Goal: Task Accomplishment & Management: Complete application form

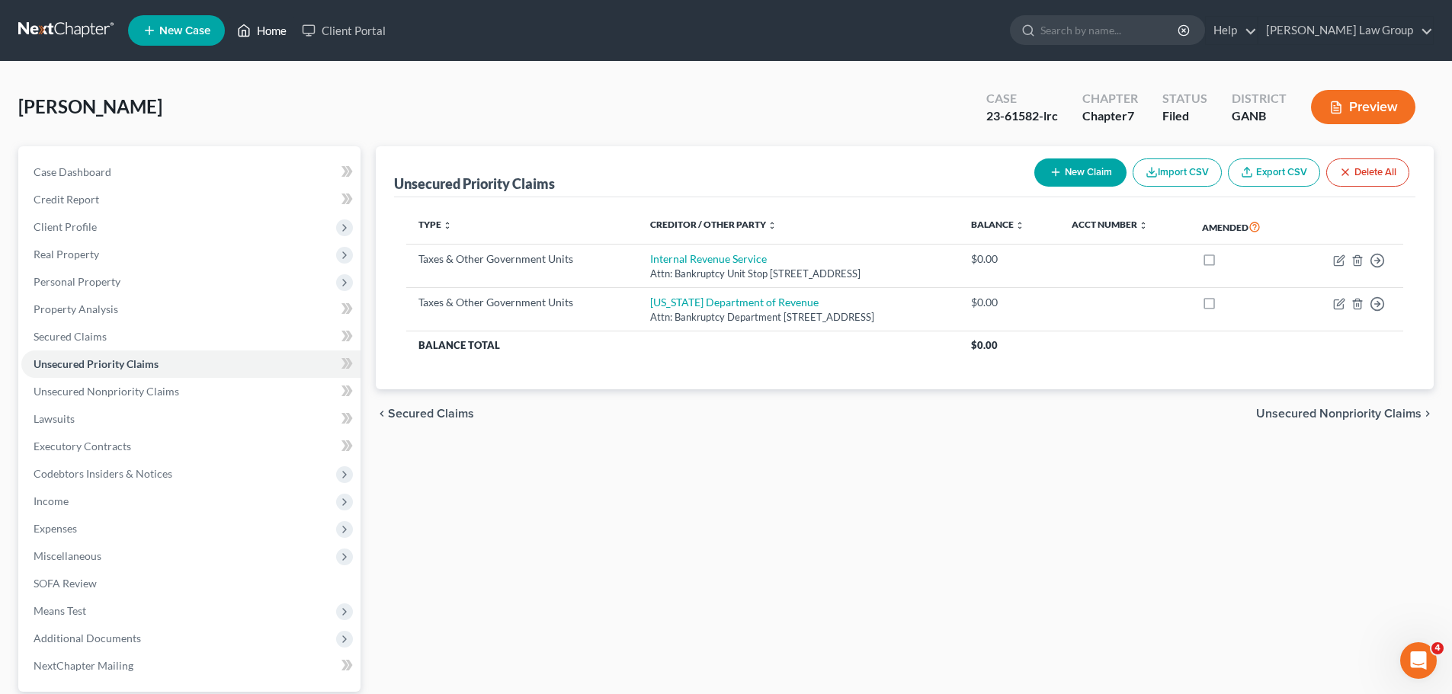
click at [271, 30] on link "Home" at bounding box center [261, 30] width 65 height 27
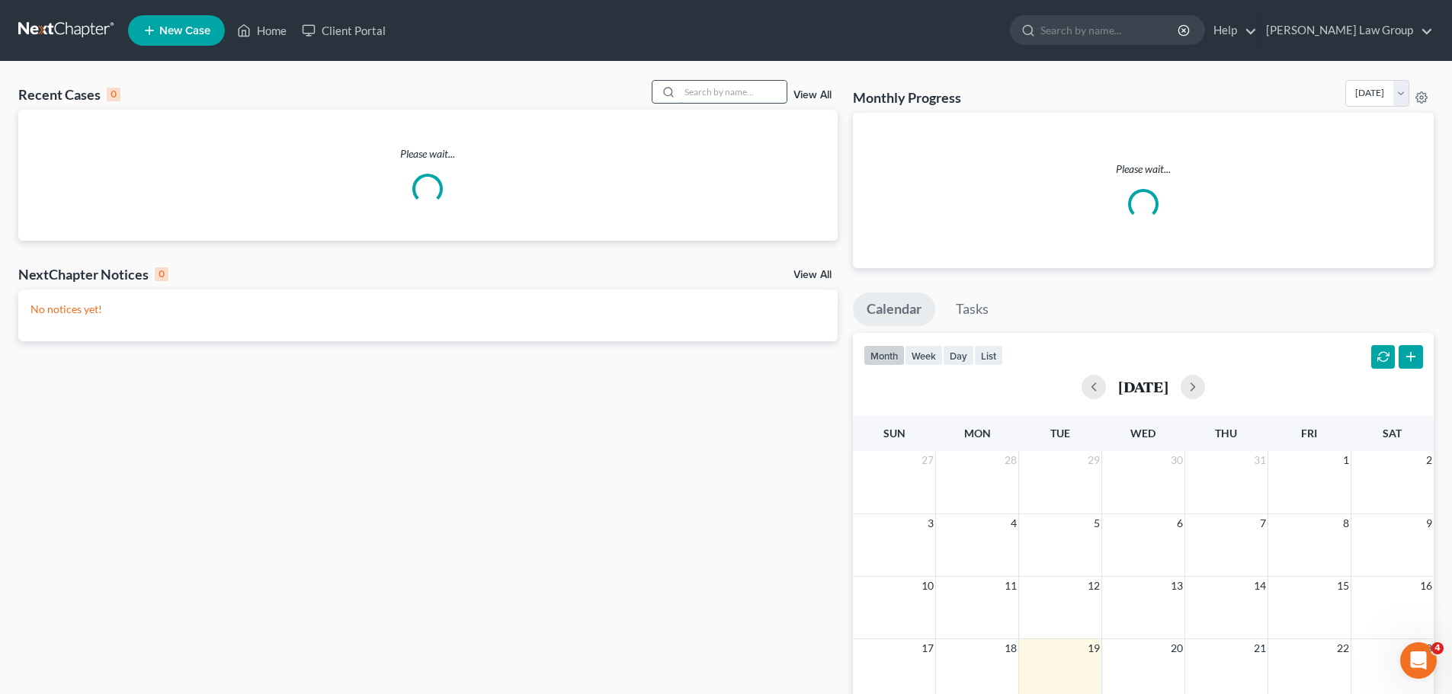
click at [749, 91] on input "search" at bounding box center [733, 92] width 107 height 22
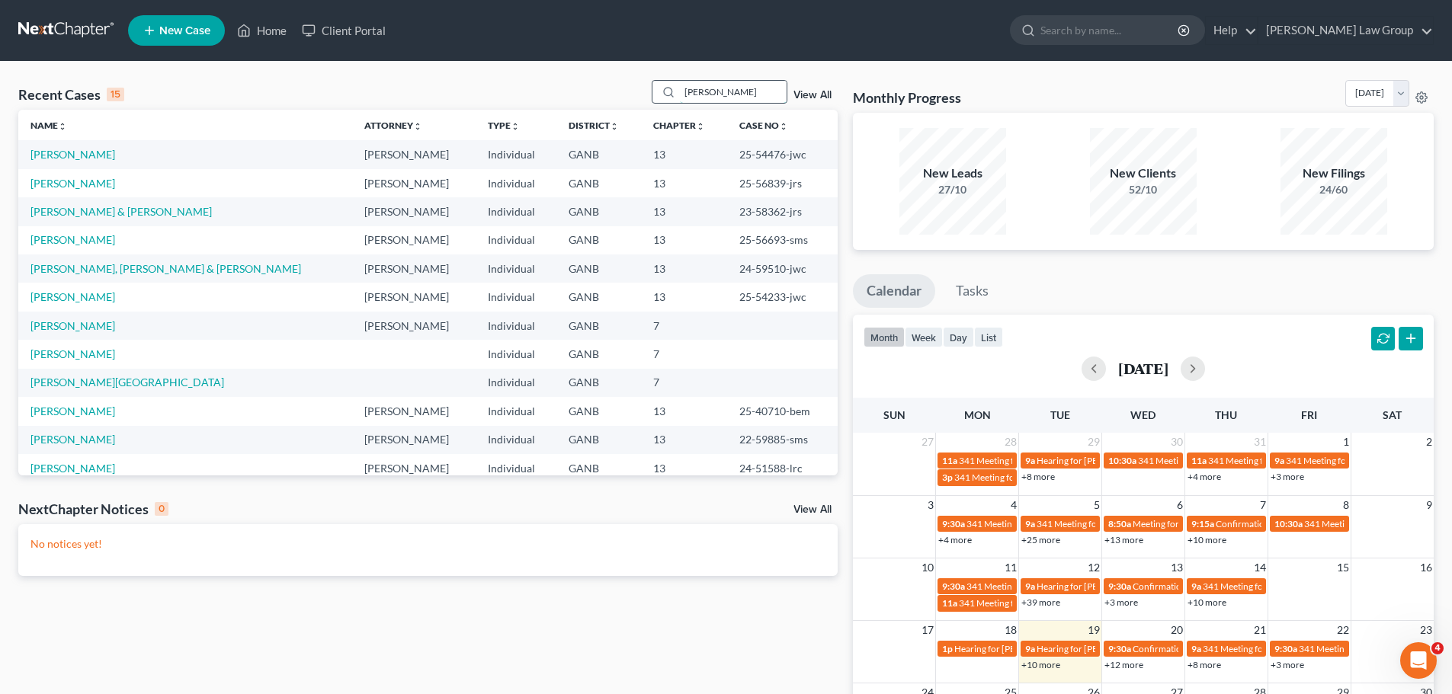
type input "[PERSON_NAME]"
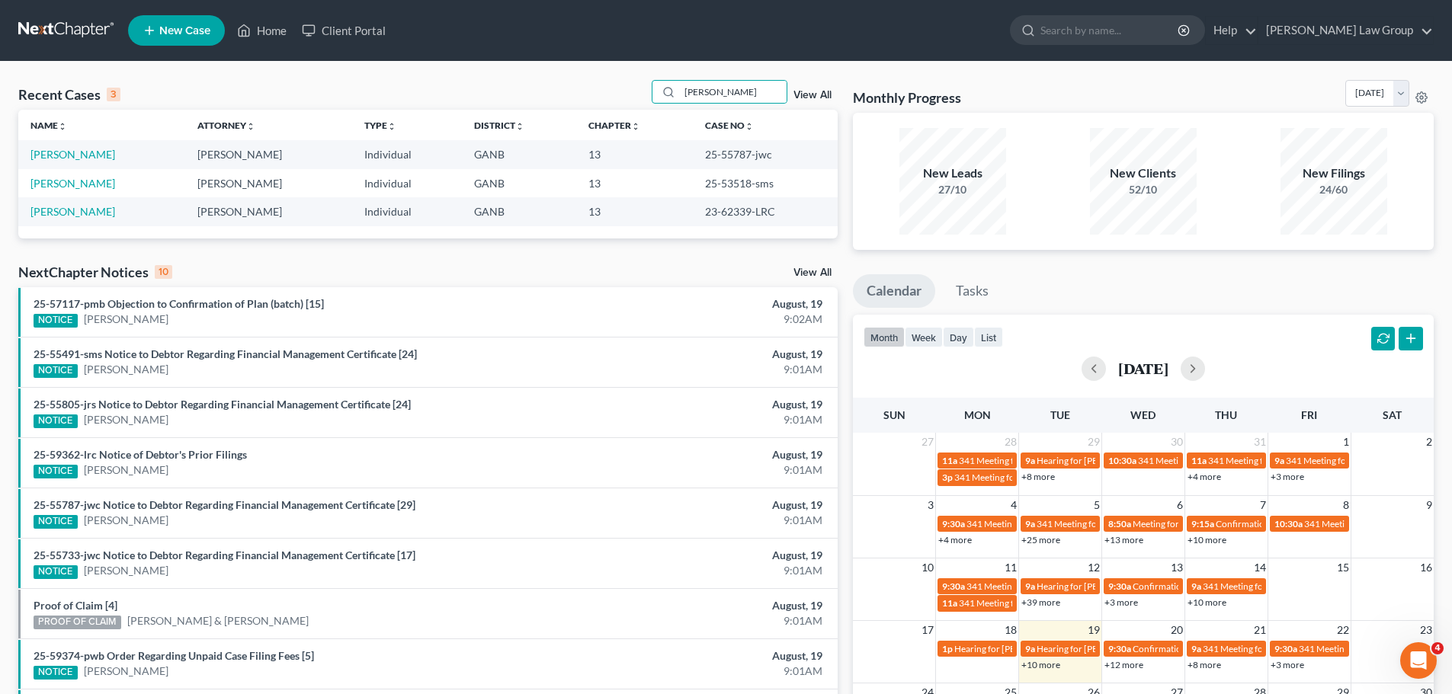
click at [801, 86] on div "[PERSON_NAME] View All" at bounding box center [745, 92] width 186 height 24
click at [808, 92] on link "View All" at bounding box center [812, 95] width 38 height 11
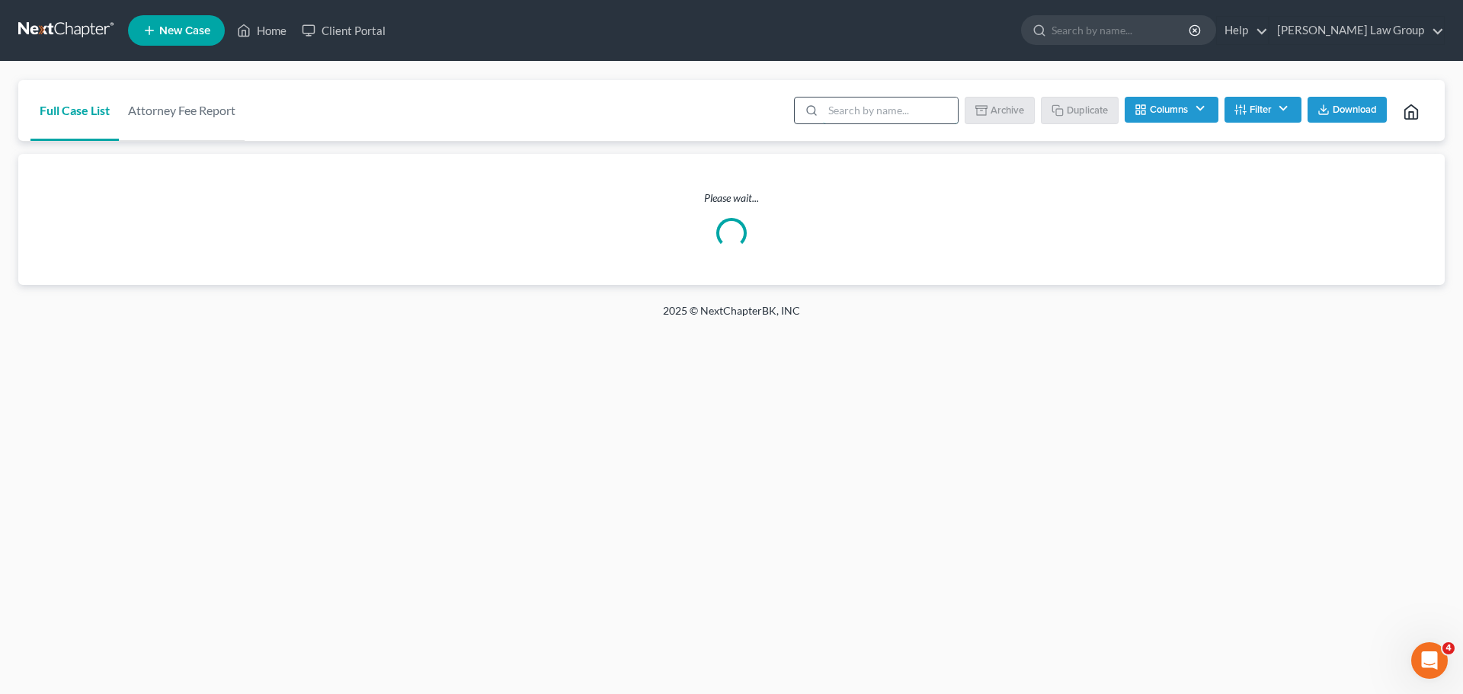
click at [841, 115] on input "search" at bounding box center [890, 111] width 135 height 26
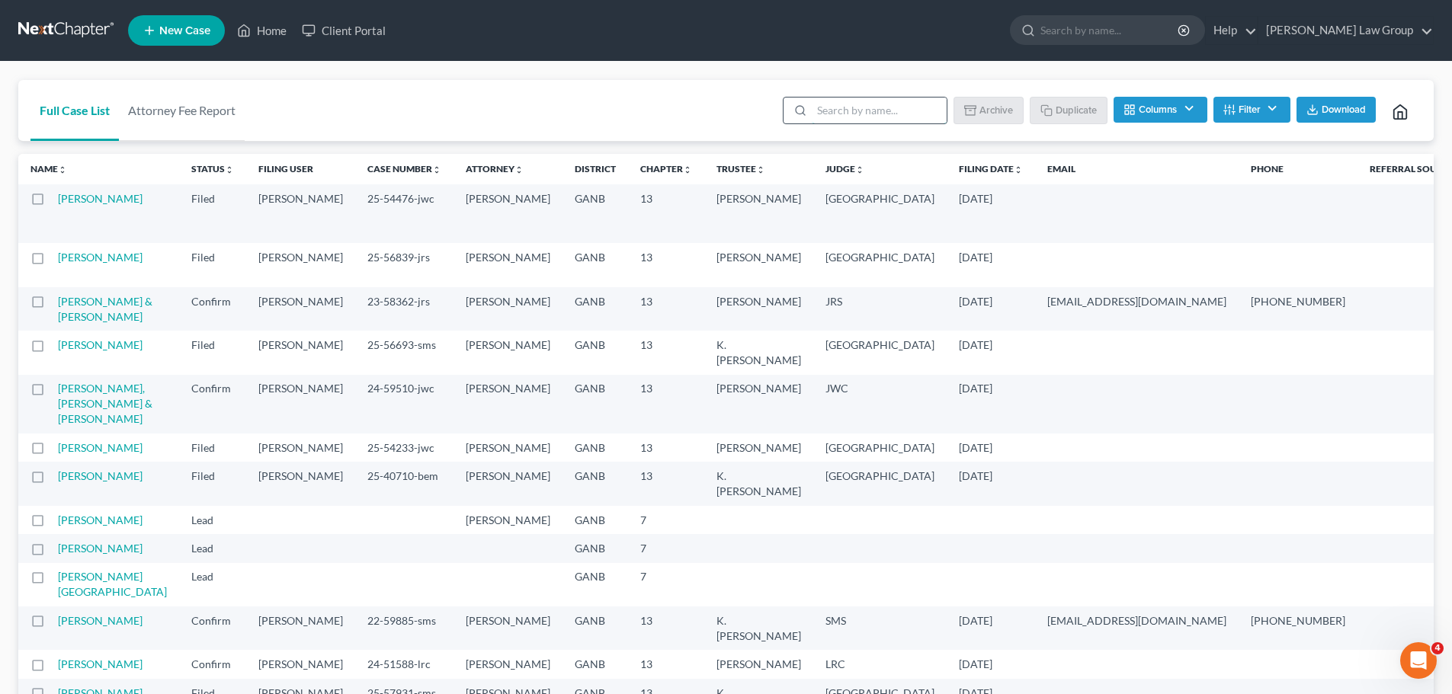
click at [873, 98] on input "search" at bounding box center [879, 111] width 135 height 26
type input "[PERSON_NAME]"
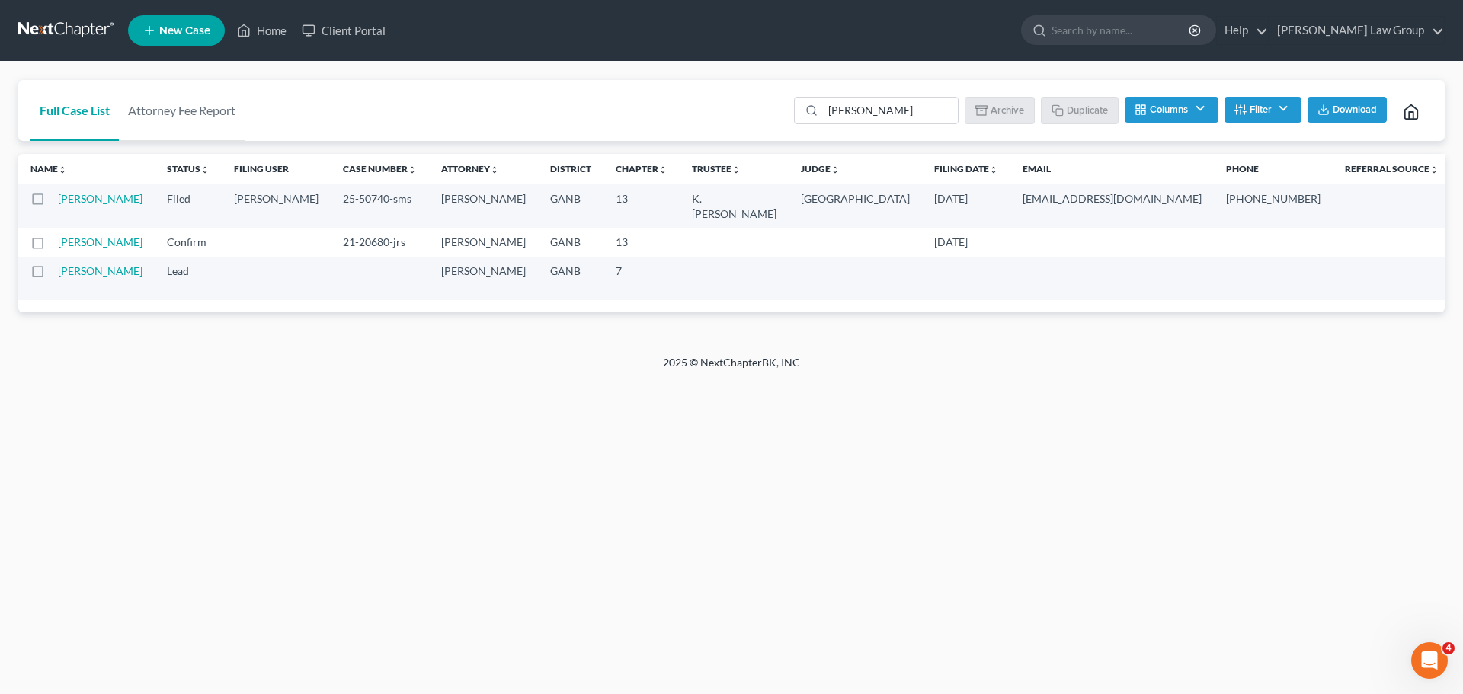
click at [1245, 110] on line "button" at bounding box center [1245, 107] width 0 height 5
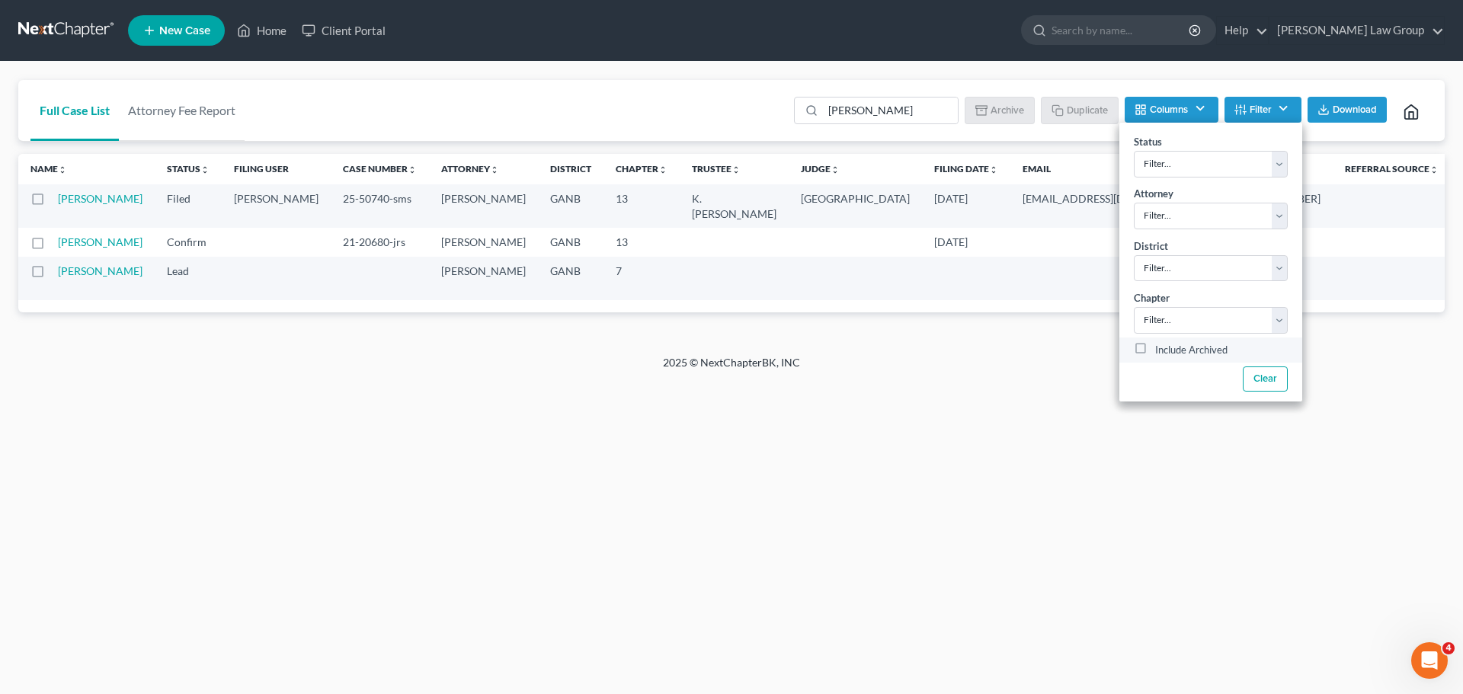
click at [1156, 348] on label "Include Archived" at bounding box center [1192, 350] width 72 height 18
click at [1162, 348] on input "Include Archived" at bounding box center [1167, 346] width 10 height 10
checkbox input "true"
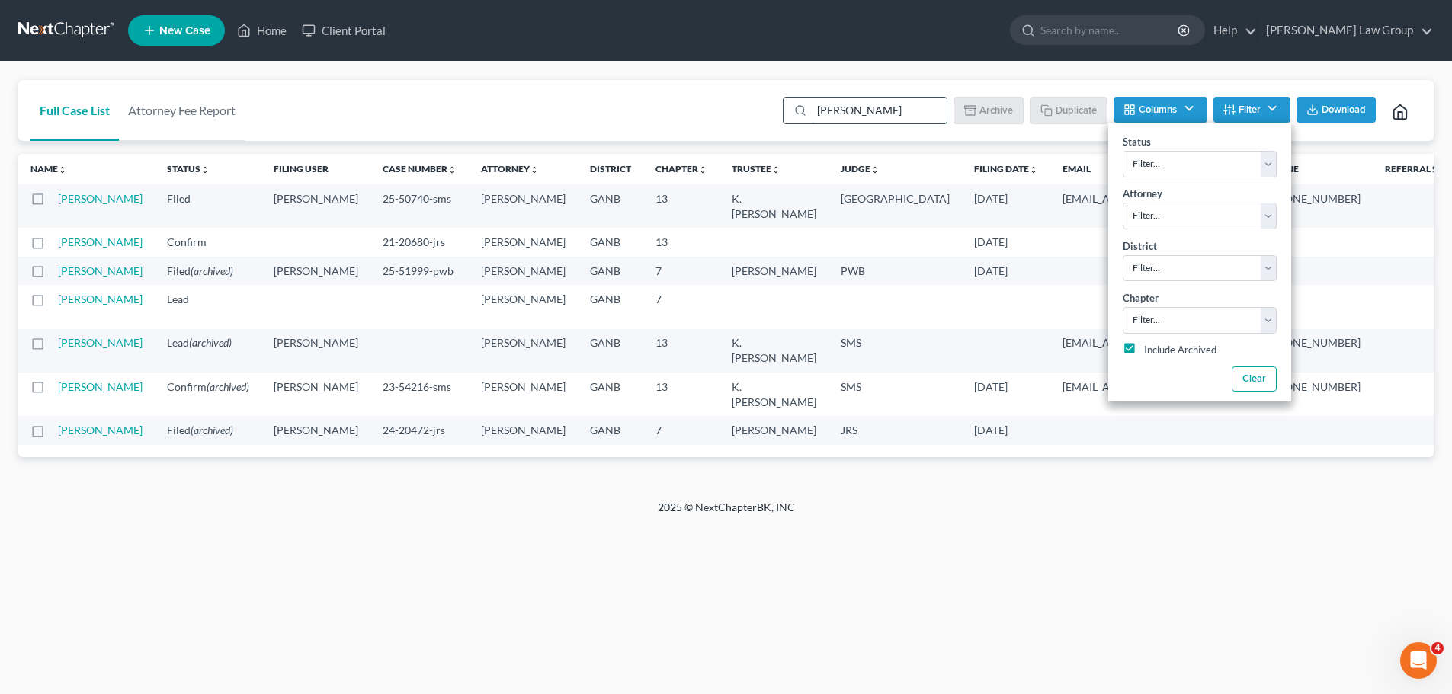
click at [879, 103] on input "[PERSON_NAME]" at bounding box center [879, 111] width 135 height 26
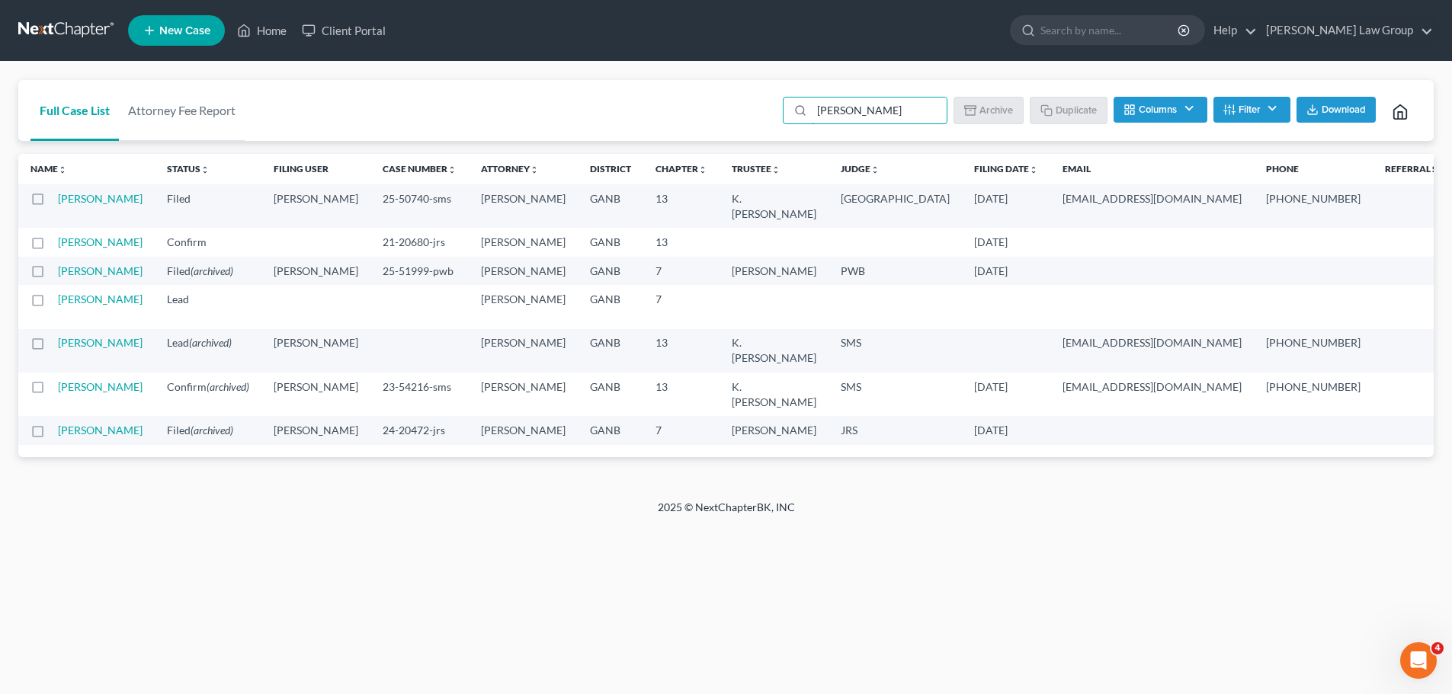
scroll to position [76, 0]
click at [77, 277] on link "[PERSON_NAME]" at bounding box center [100, 270] width 85 height 13
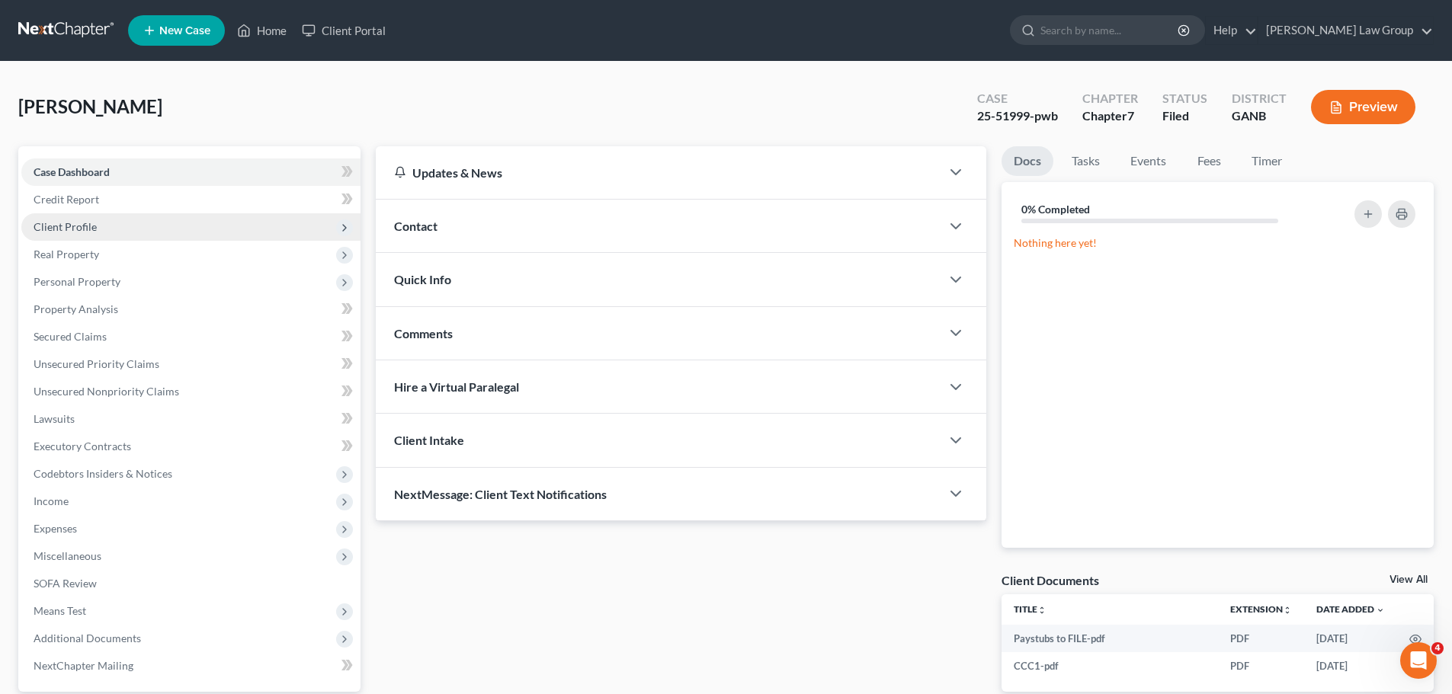
click at [102, 228] on span "Client Profile" at bounding box center [190, 226] width 339 height 27
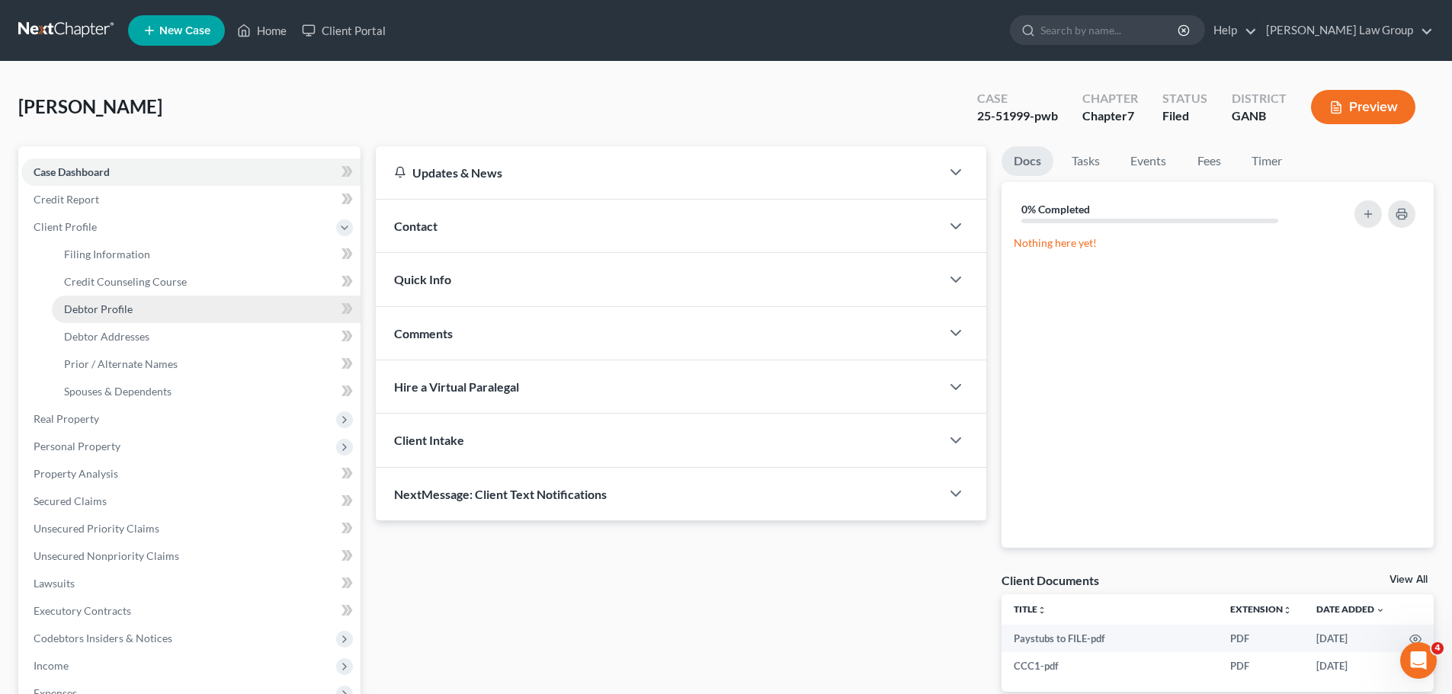
click at [127, 307] on span "Debtor Profile" at bounding box center [98, 309] width 69 height 13
select select "0"
select select "1"
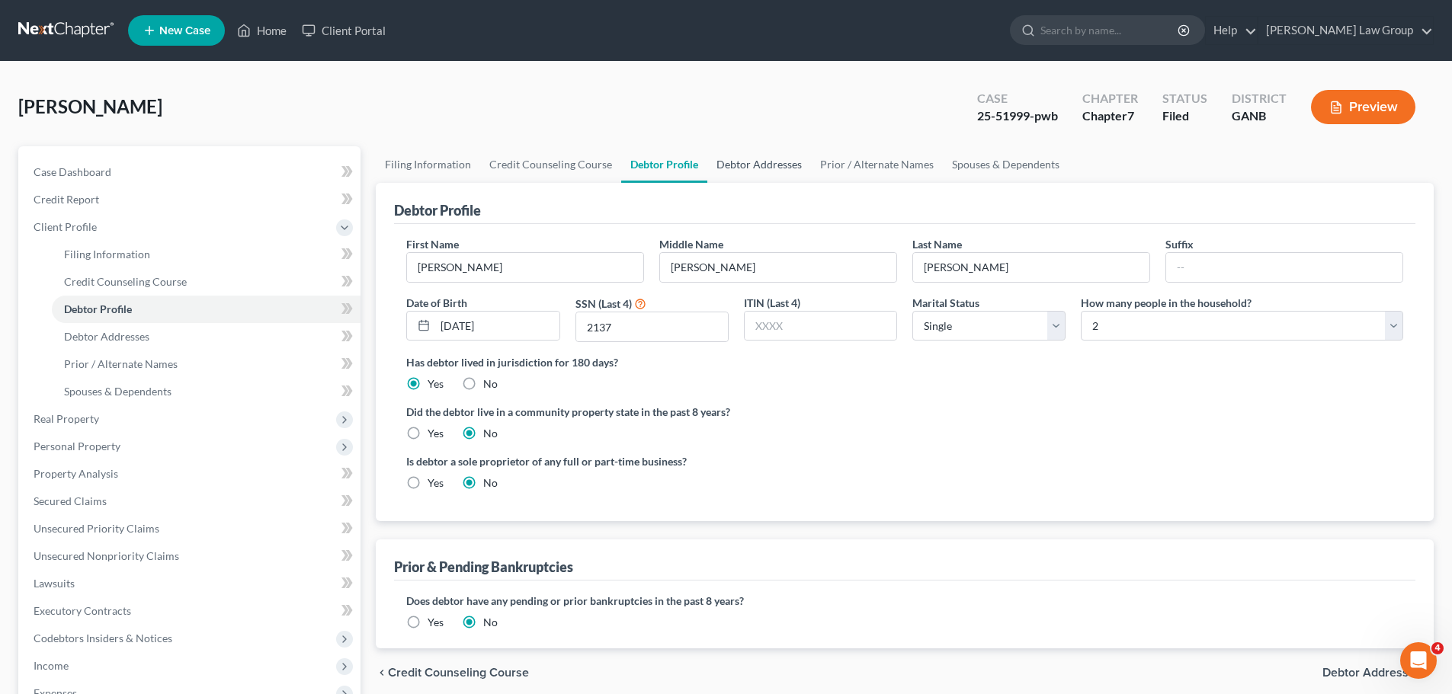
click at [730, 165] on link "Debtor Addresses" at bounding box center [759, 164] width 104 height 37
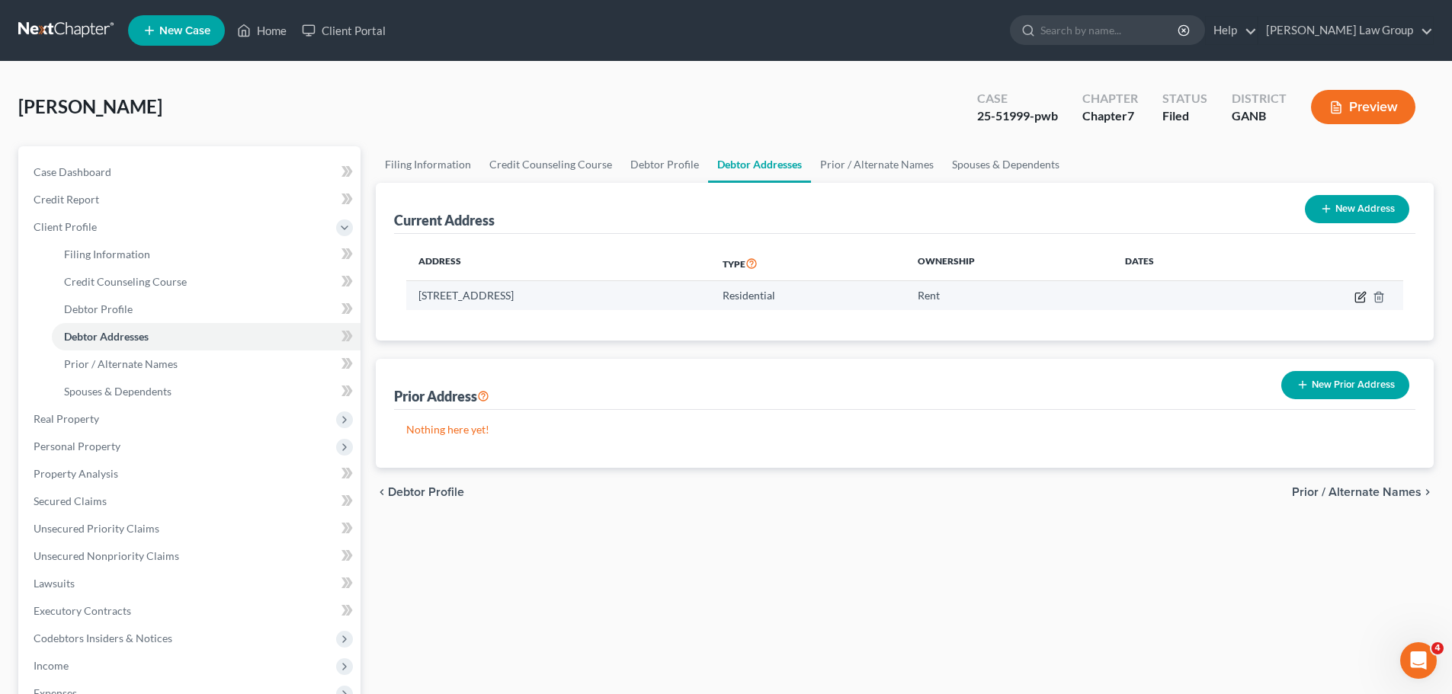
click at [1356, 300] on icon "button" at bounding box center [1359, 297] width 9 height 9
select select "10"
select select "0"
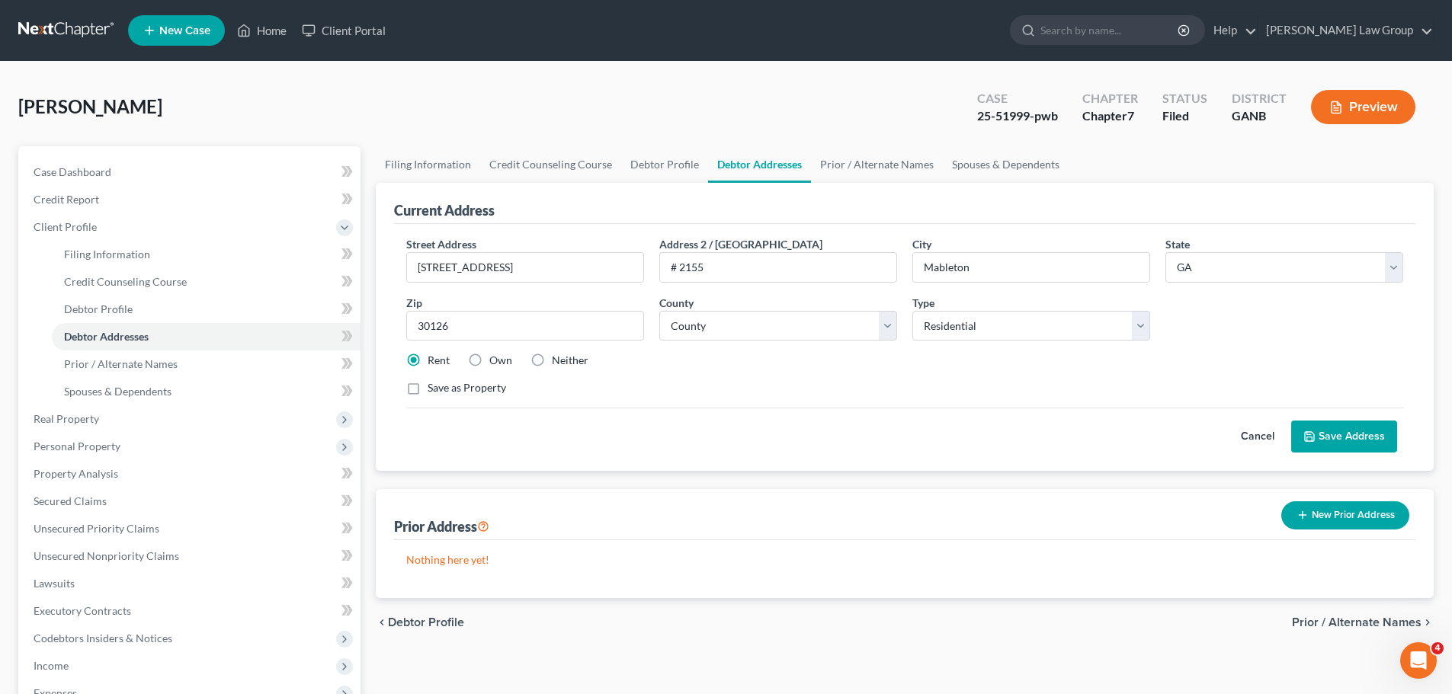
click at [1358, 436] on button "Save Address" at bounding box center [1344, 437] width 106 height 32
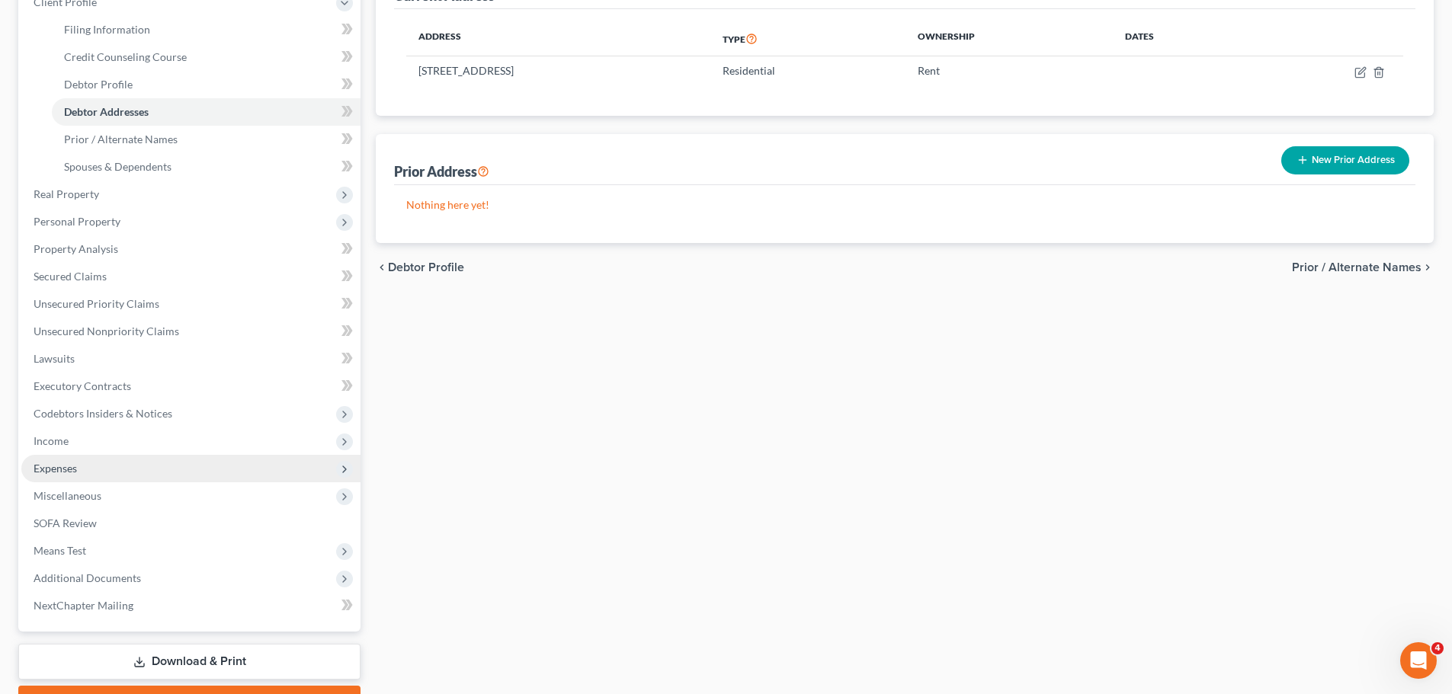
scroll to position [229, 0]
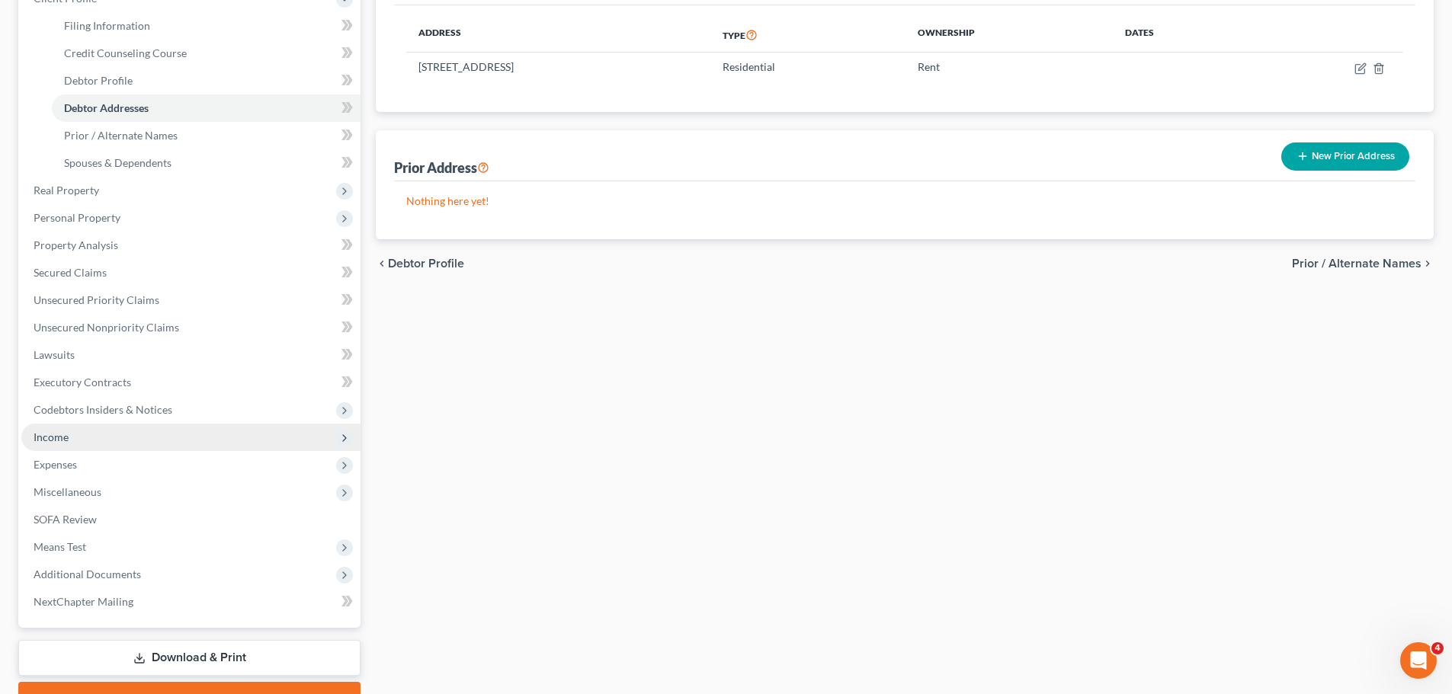
click at [85, 444] on span "Income" at bounding box center [190, 437] width 339 height 27
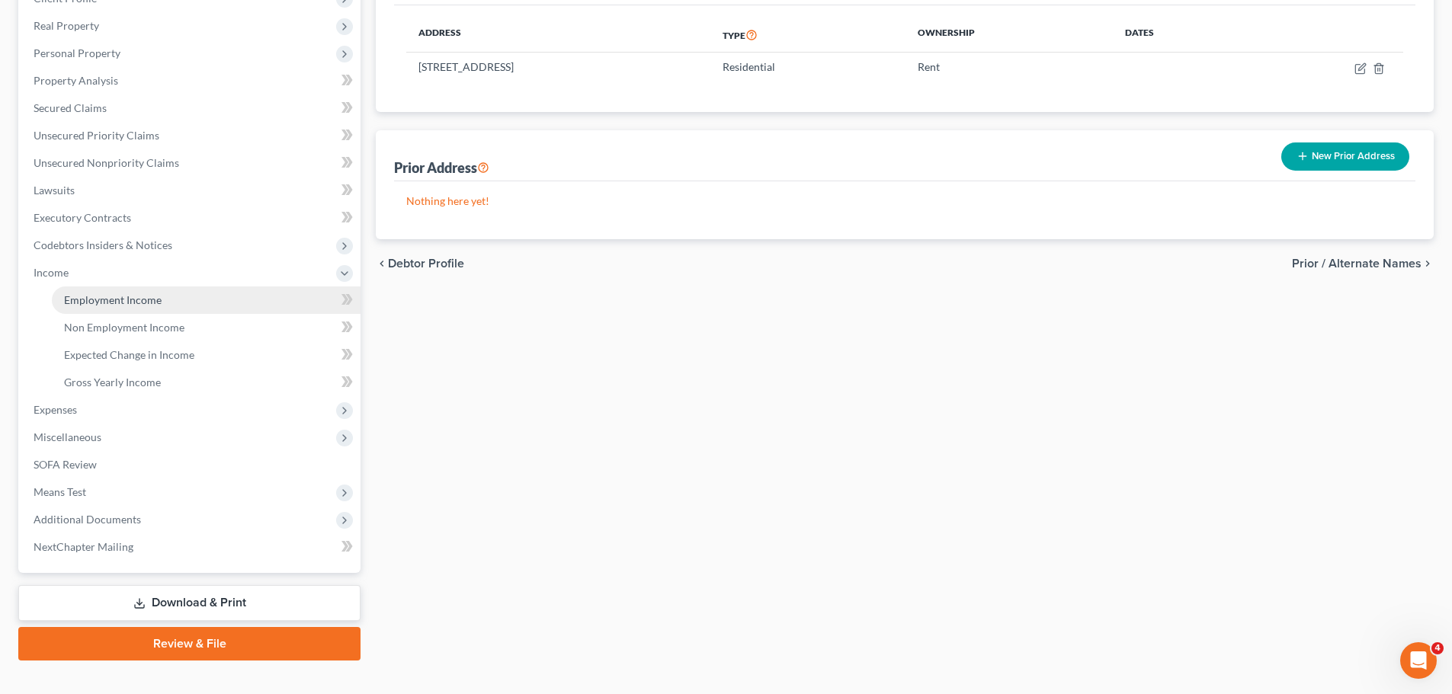
click at [166, 311] on link "Employment Income" at bounding box center [206, 300] width 309 height 27
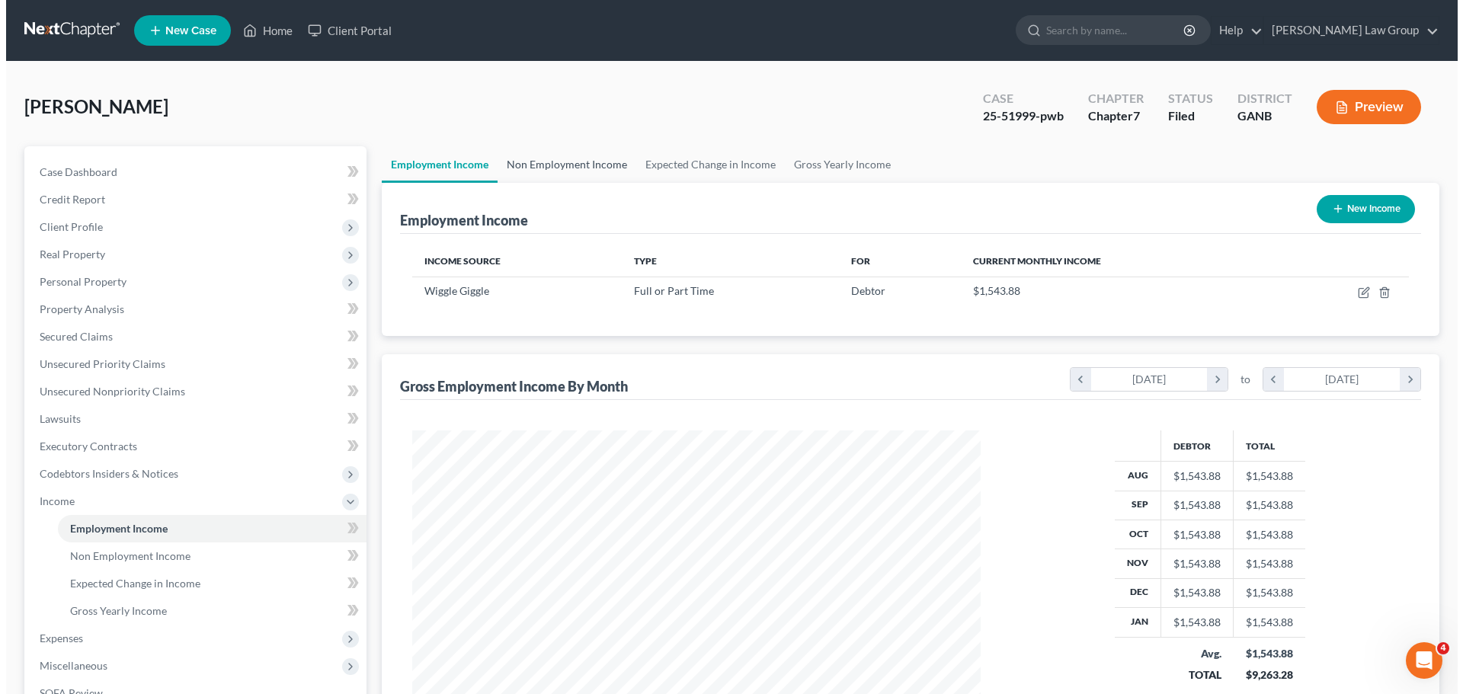
scroll to position [284, 599]
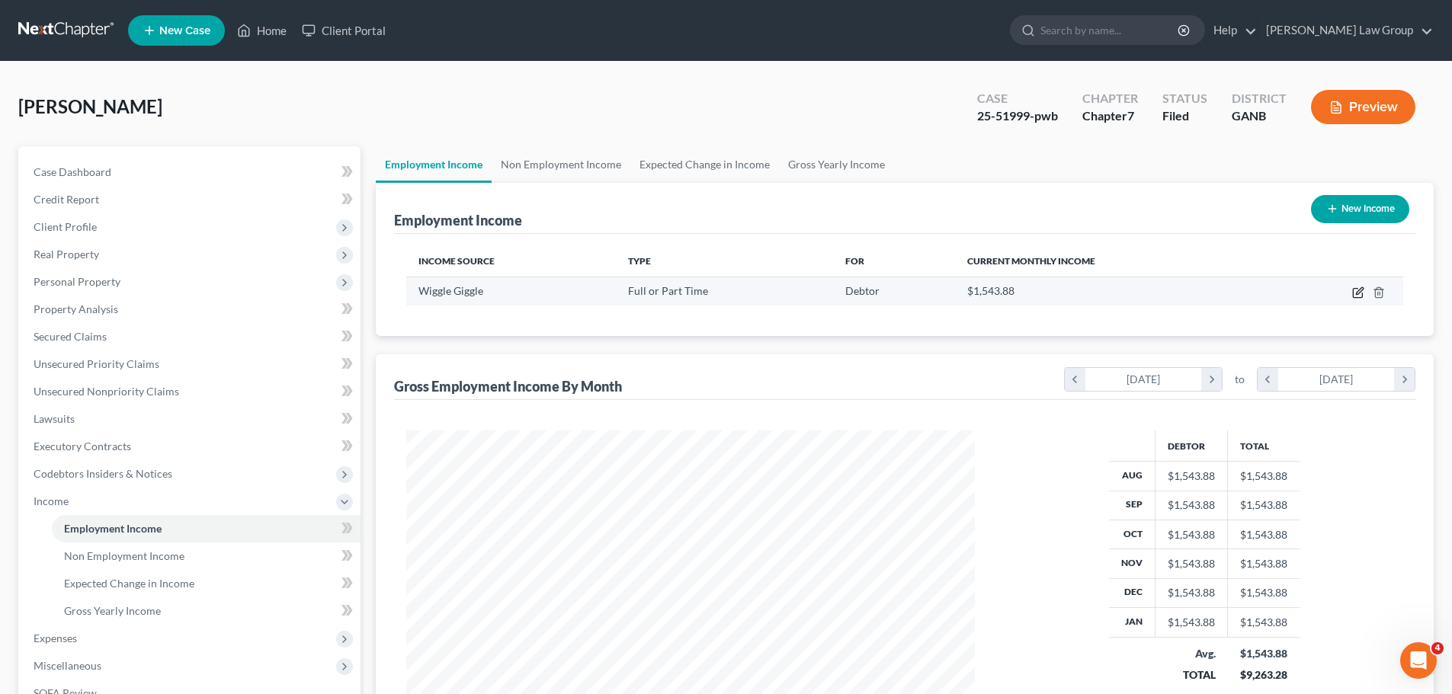
click at [1356, 297] on icon "button" at bounding box center [1358, 293] width 12 height 12
select select "0"
select select "10"
select select "2"
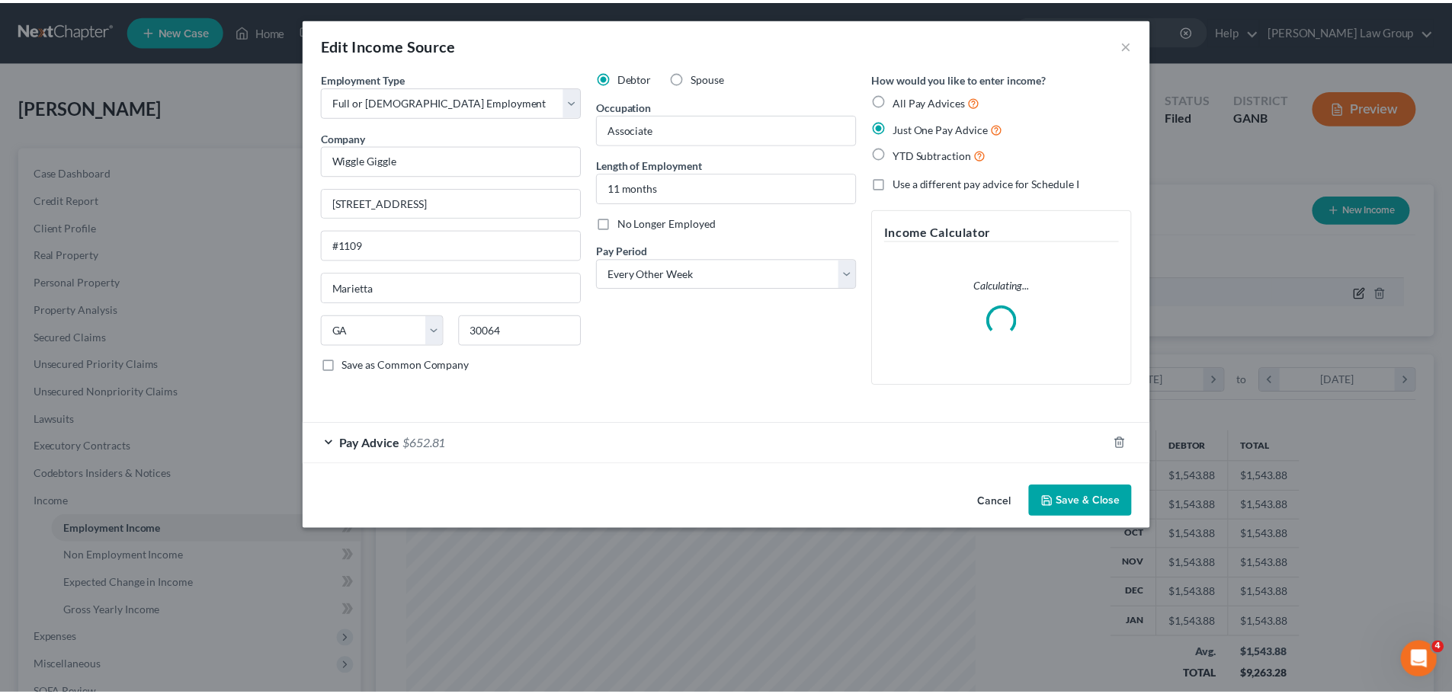
scroll to position [287, 604]
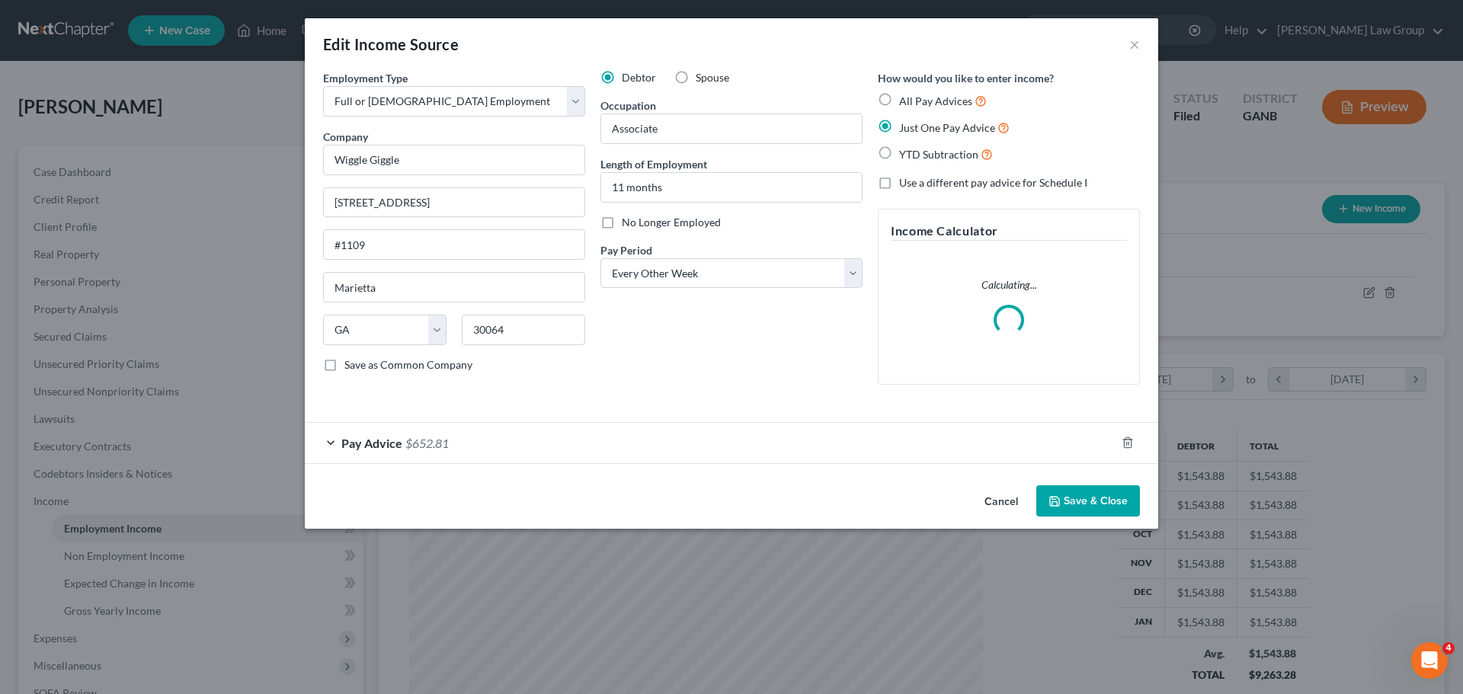
click at [1104, 495] on button "Save & Close" at bounding box center [1089, 502] width 104 height 32
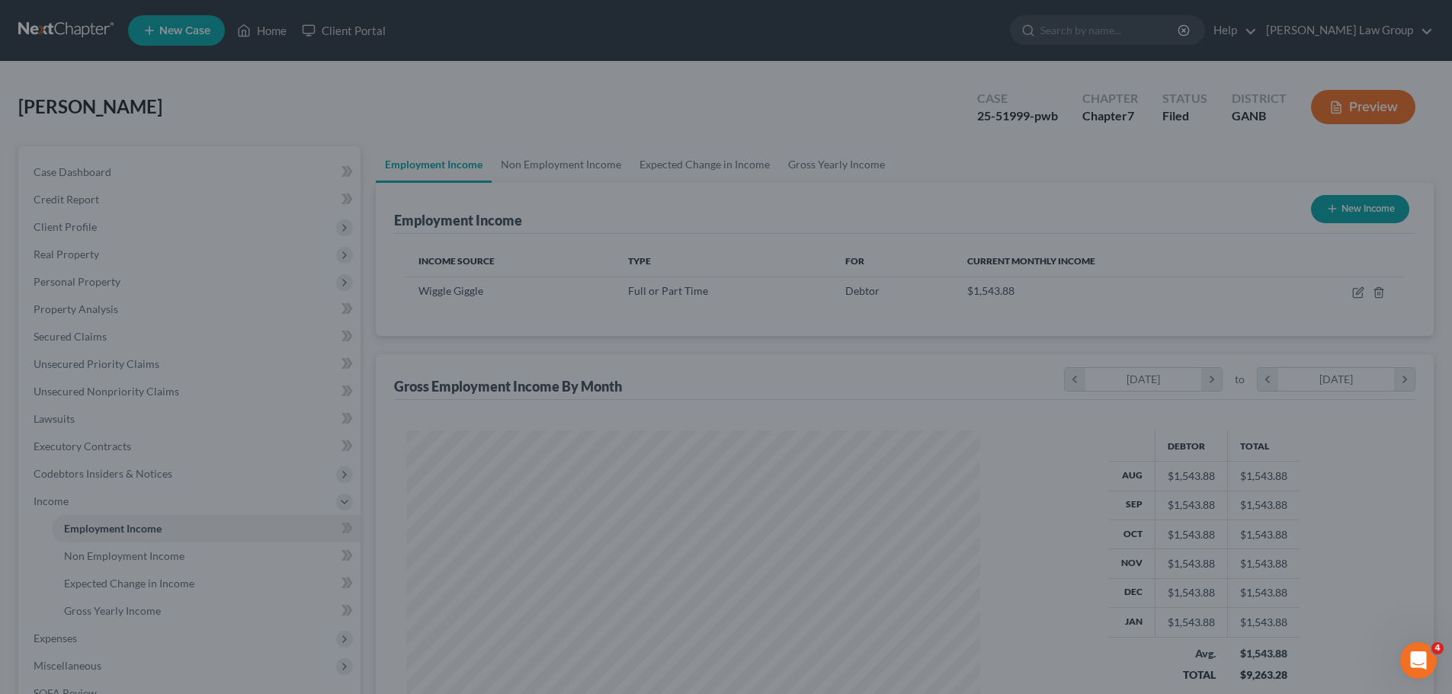
scroll to position [761942, 761627]
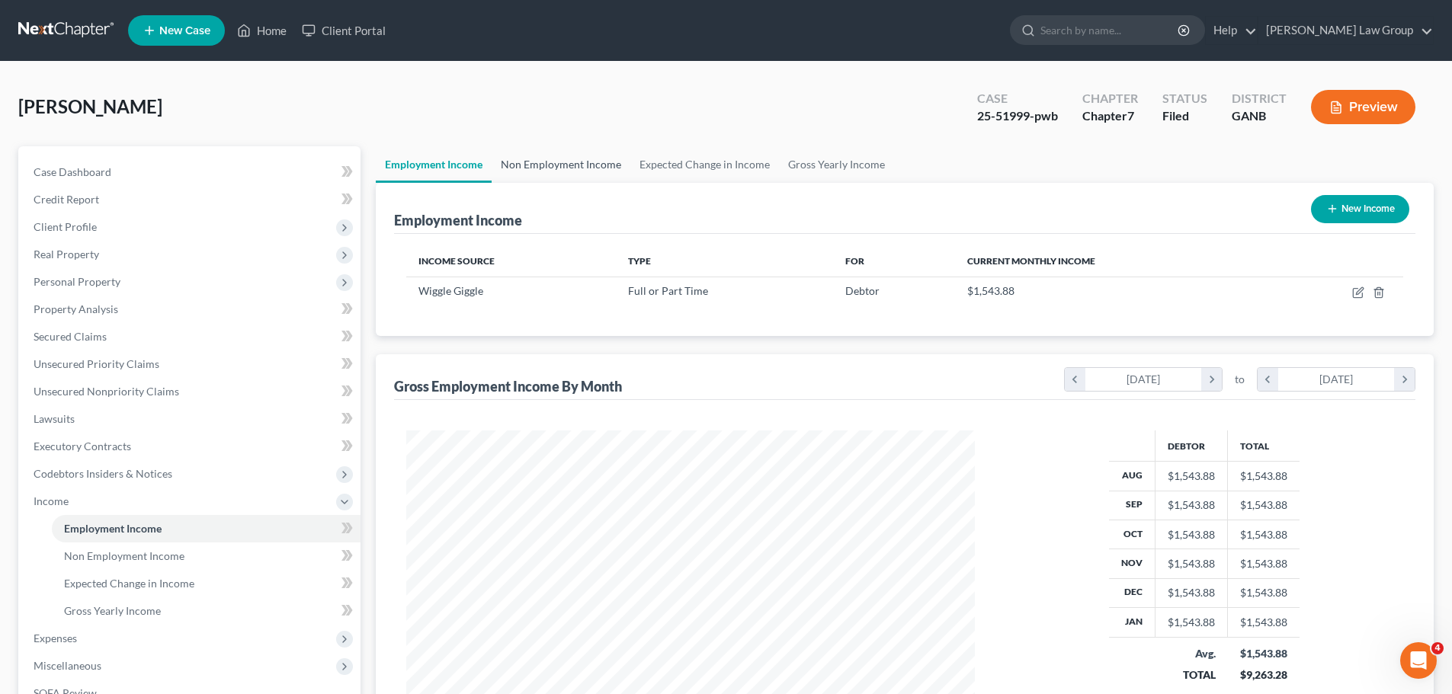
click at [582, 160] on link "Non Employment Income" at bounding box center [561, 164] width 139 height 37
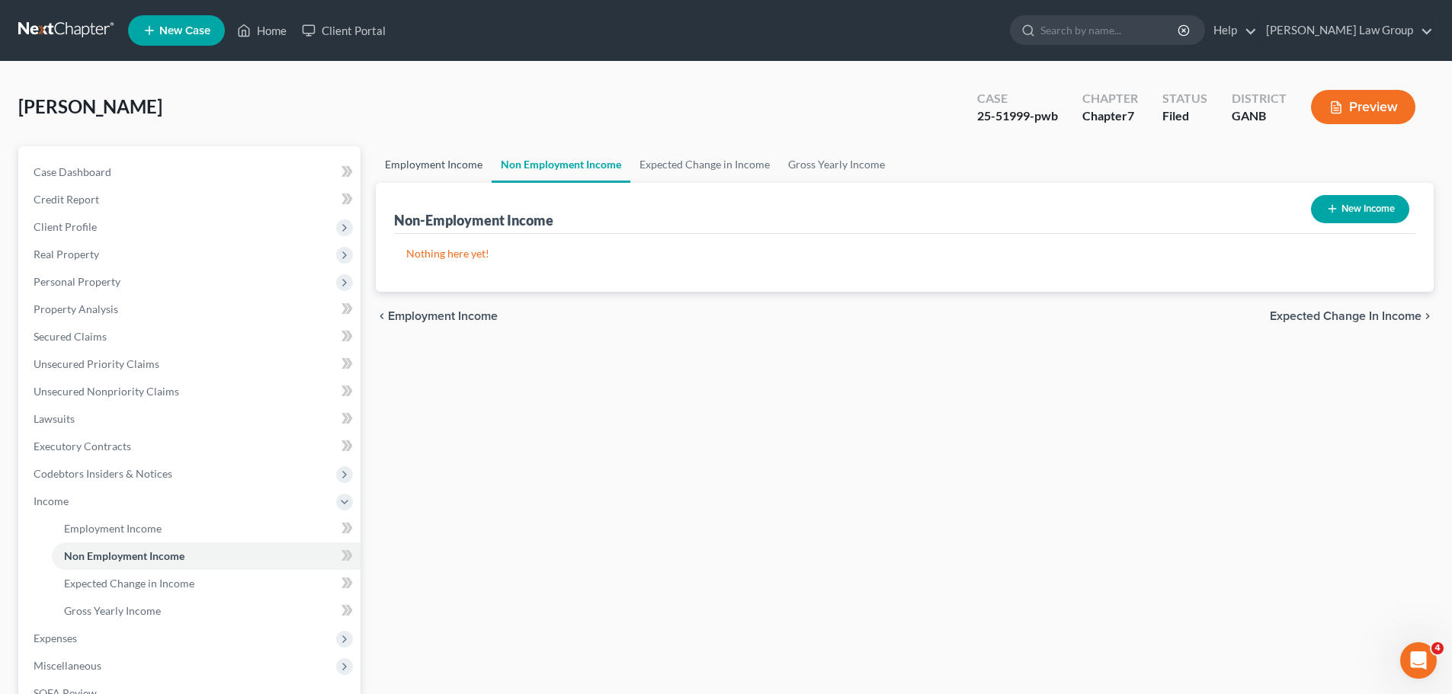
click at [406, 172] on link "Employment Income" at bounding box center [434, 164] width 116 height 37
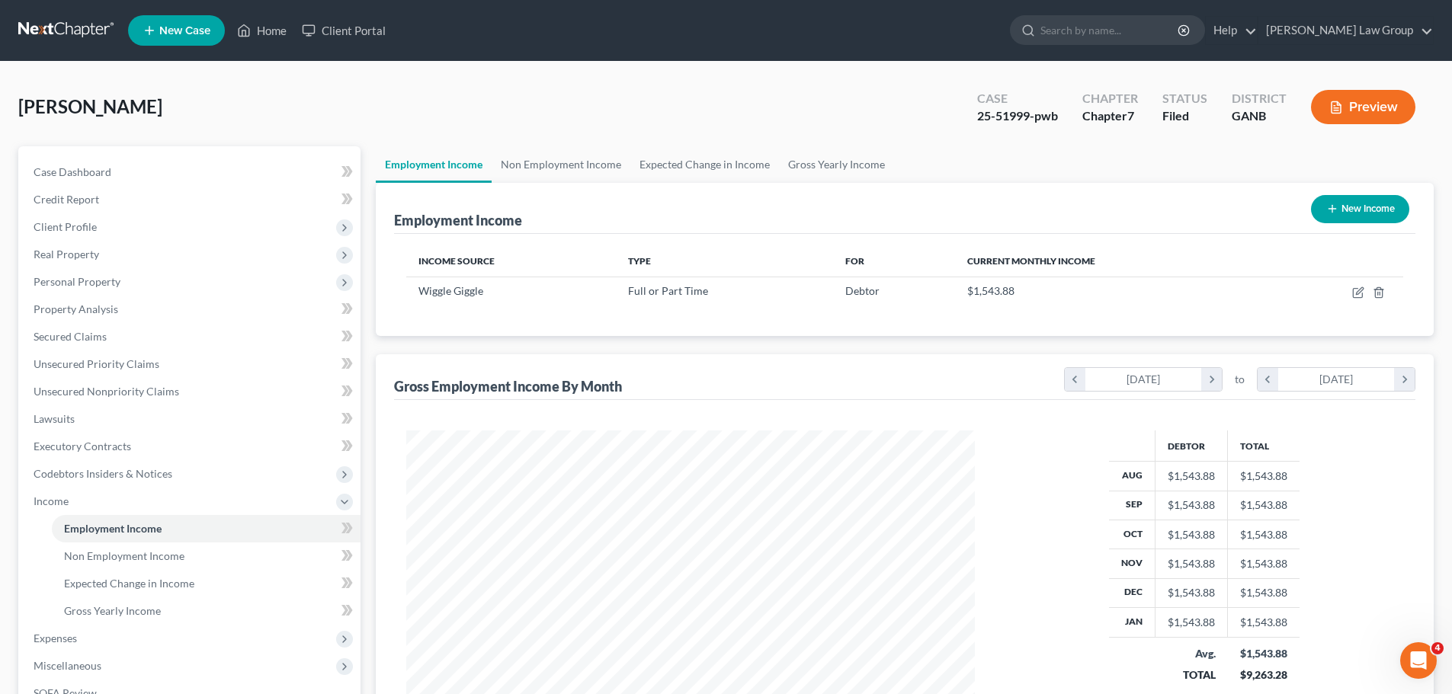
scroll to position [284, 599]
